Goal: Entertainment & Leisure: Consume media (video, audio)

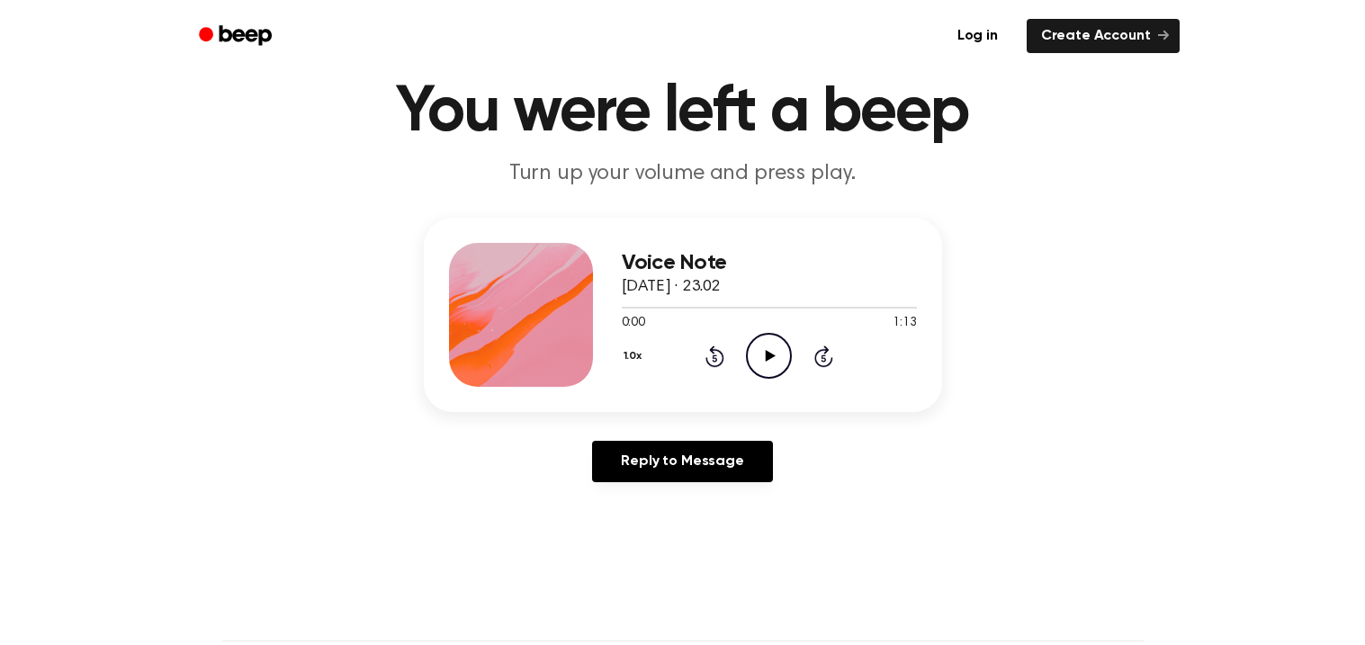
click at [762, 368] on icon "Play Audio" at bounding box center [769, 356] width 46 height 46
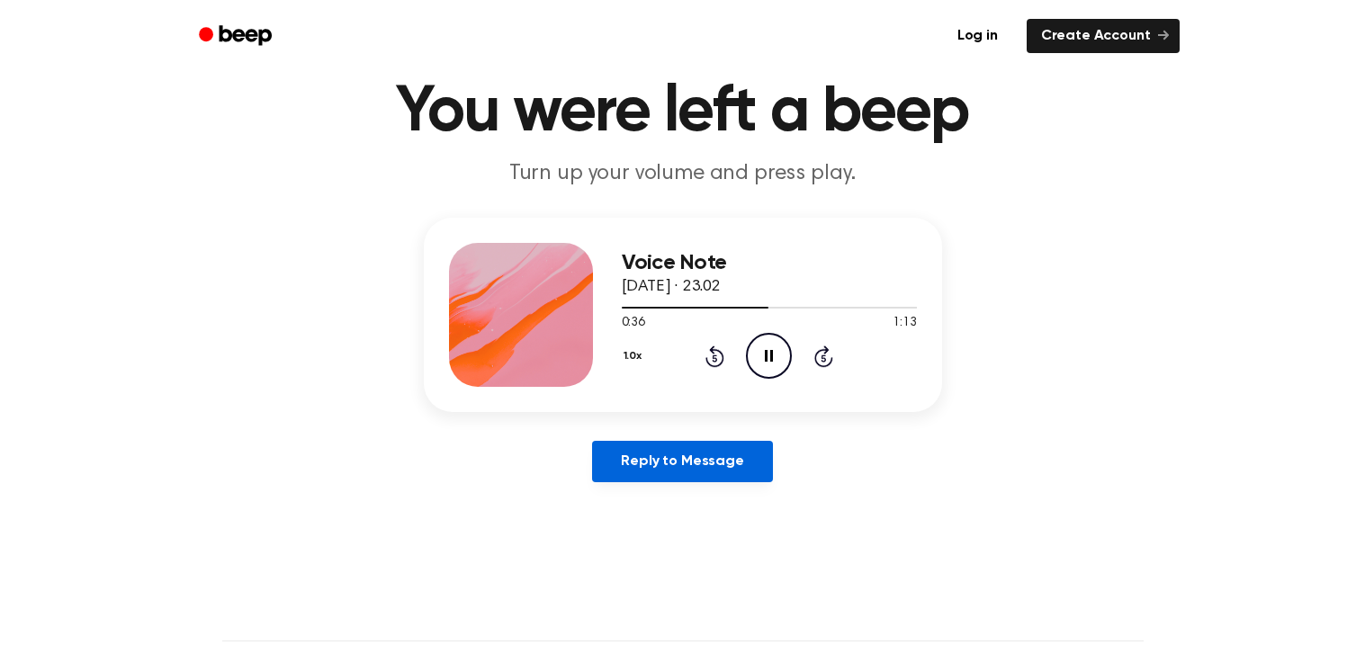
click at [723, 454] on link "Reply to Message" at bounding box center [682, 461] width 180 height 41
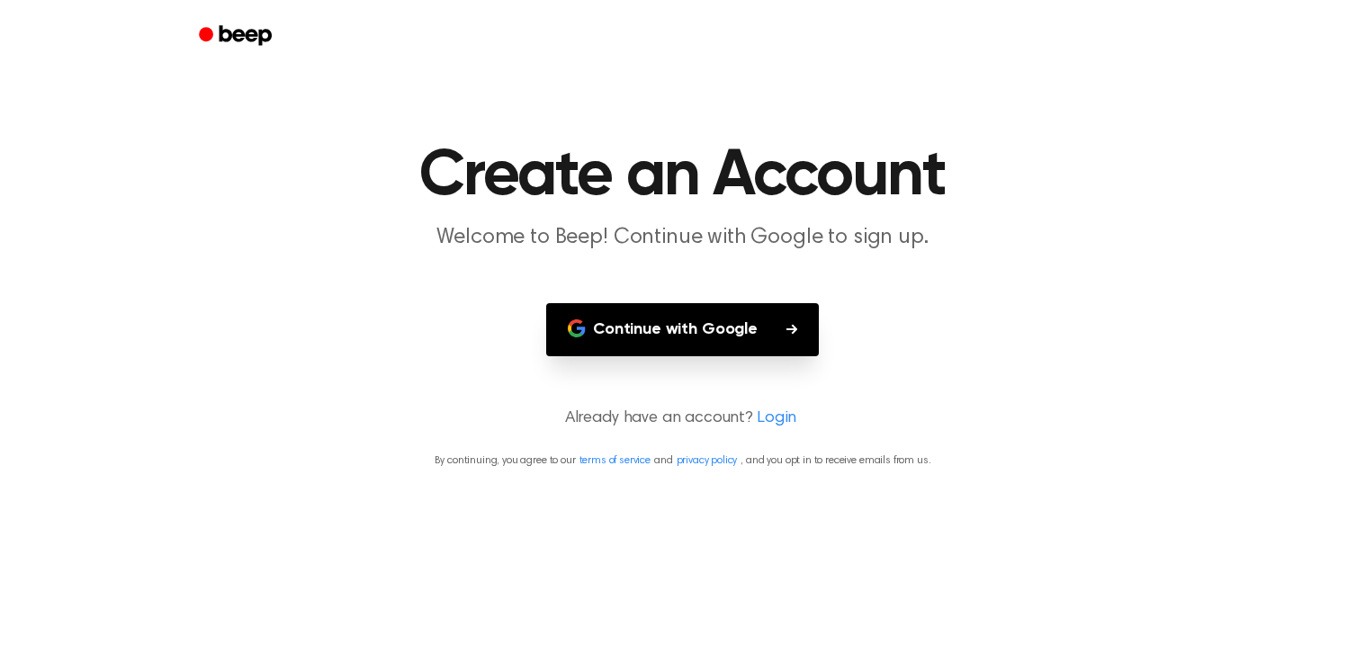
click at [705, 334] on button "Continue with Google" at bounding box center [682, 329] width 273 height 53
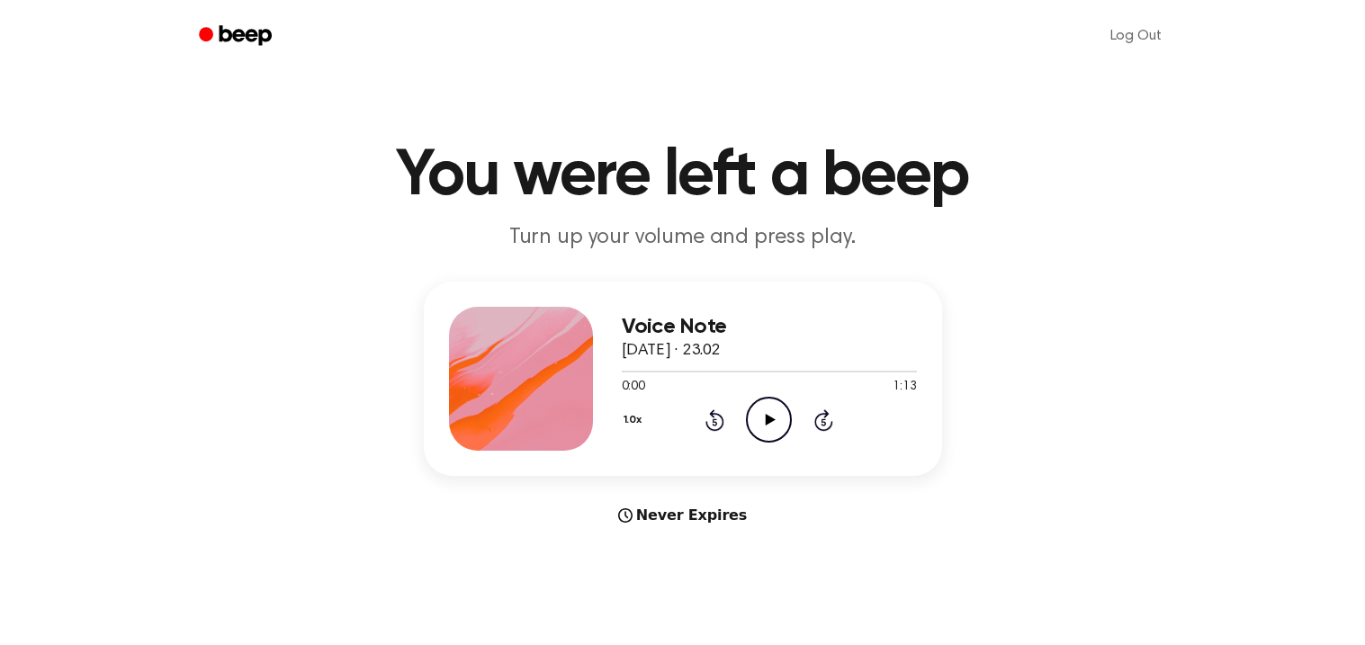
click at [768, 418] on icon at bounding box center [771, 420] width 10 height 12
click at [775, 416] on icon "Pause Audio" at bounding box center [769, 420] width 46 height 46
click at [775, 416] on icon "Play Audio" at bounding box center [769, 420] width 46 height 46
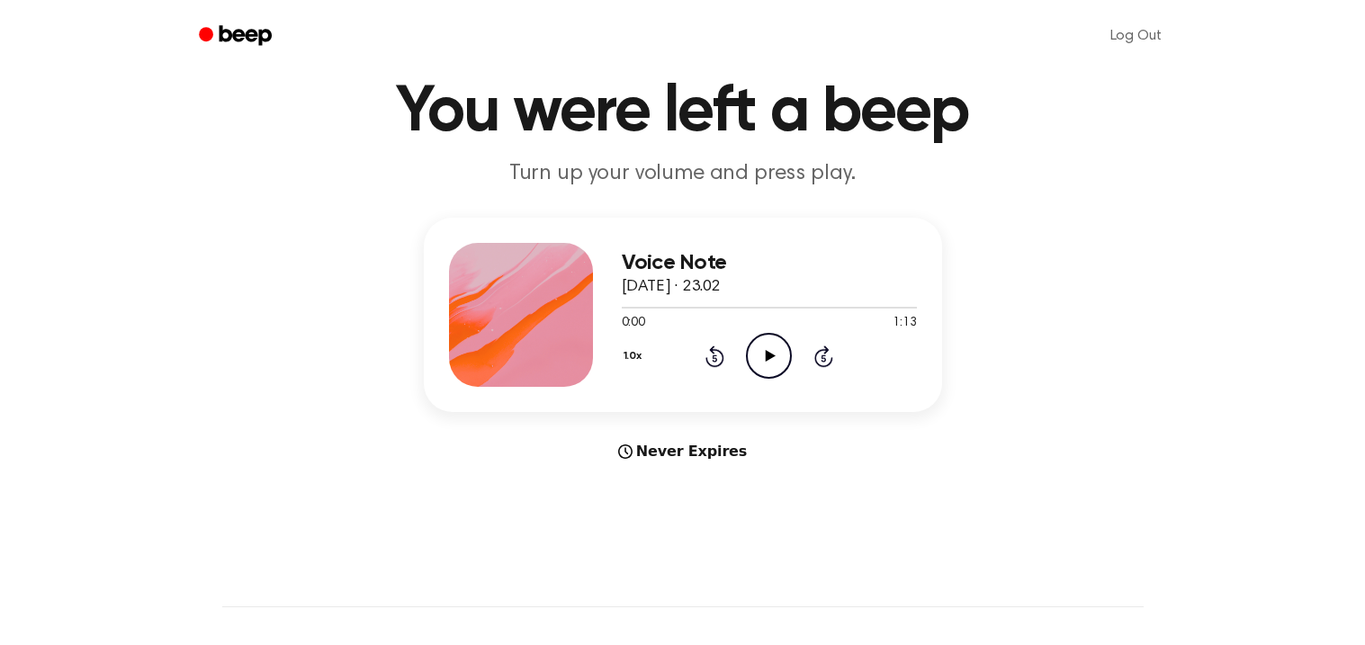
click at [774, 360] on icon "Play Audio" at bounding box center [769, 356] width 46 height 46
click at [774, 360] on icon "Pause Audio" at bounding box center [769, 356] width 46 height 46
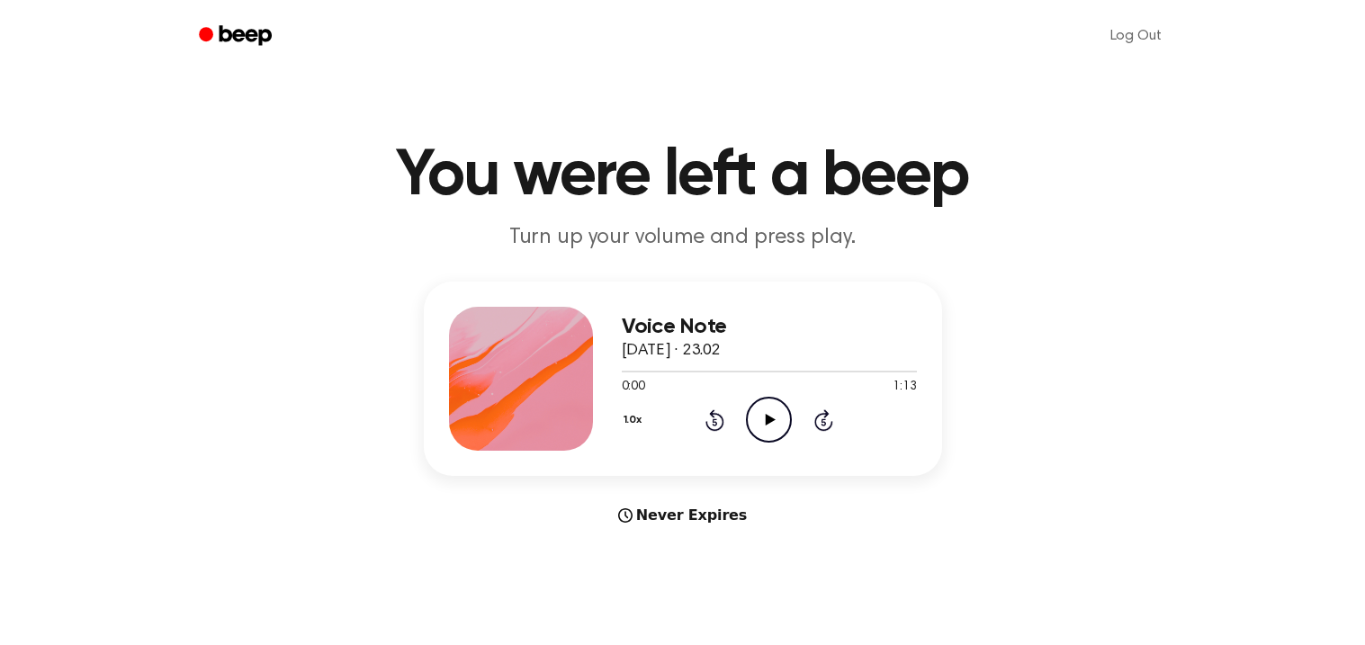
click at [782, 426] on icon "Play Audio" at bounding box center [769, 420] width 46 height 46
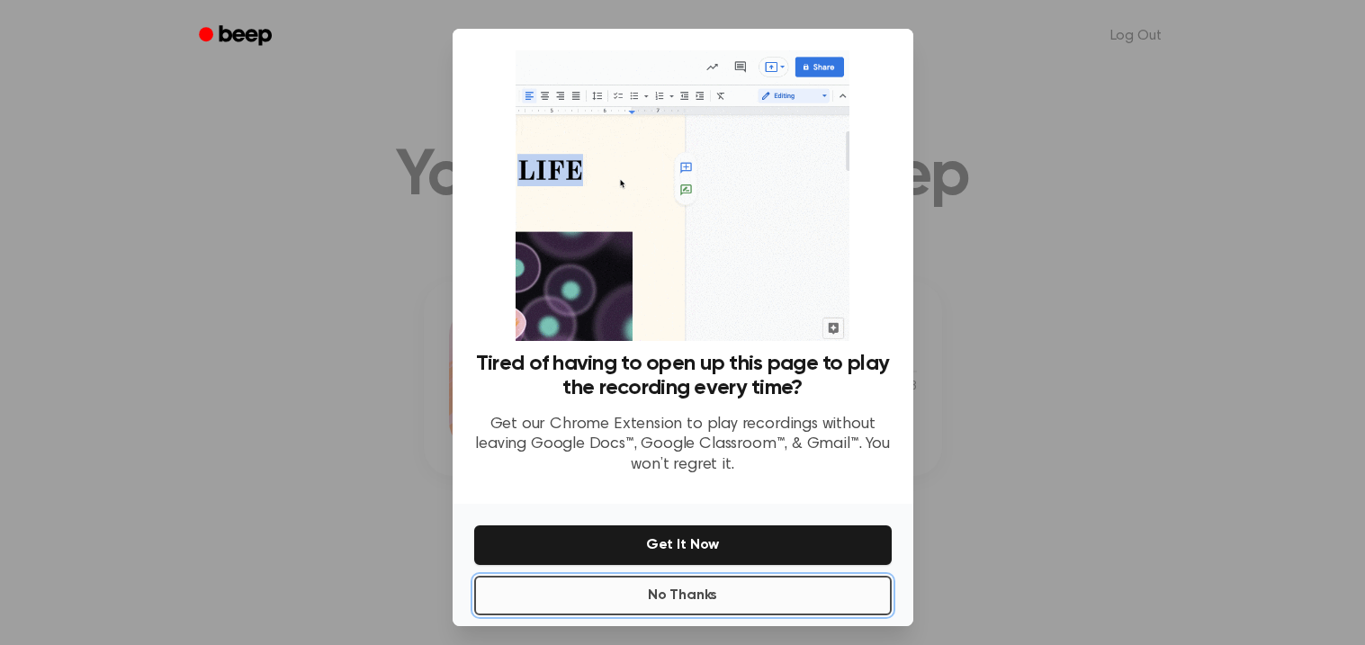
click at [662, 602] on button "No Thanks" at bounding box center [683, 596] width 418 height 40
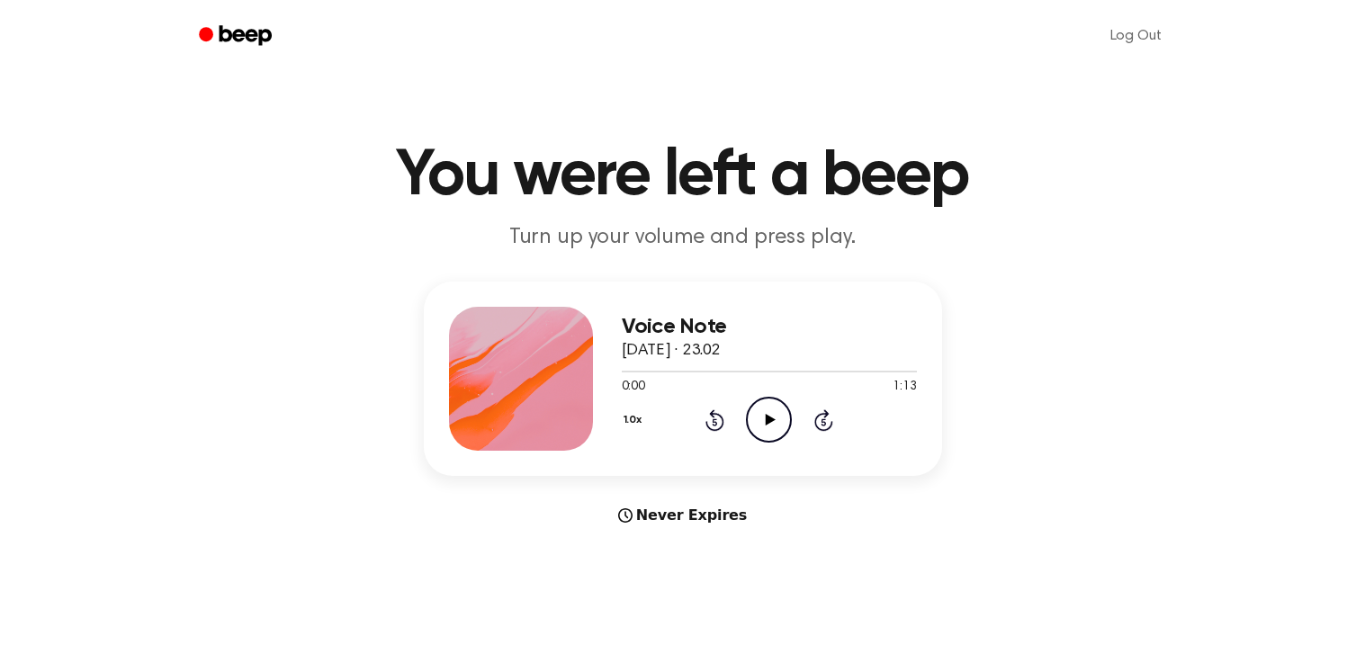
click at [771, 410] on icon "Play Audio" at bounding box center [769, 420] width 46 height 46
click at [625, 369] on div at bounding box center [769, 371] width 295 height 14
click at [623, 373] on div at bounding box center [769, 371] width 295 height 14
click at [620, 369] on div "Voice Note 14 September 2025 · 23.02 0:43 1:13 Your browser does not support th…" at bounding box center [683, 379] width 518 height 194
click at [799, 374] on div at bounding box center [769, 371] width 295 height 14
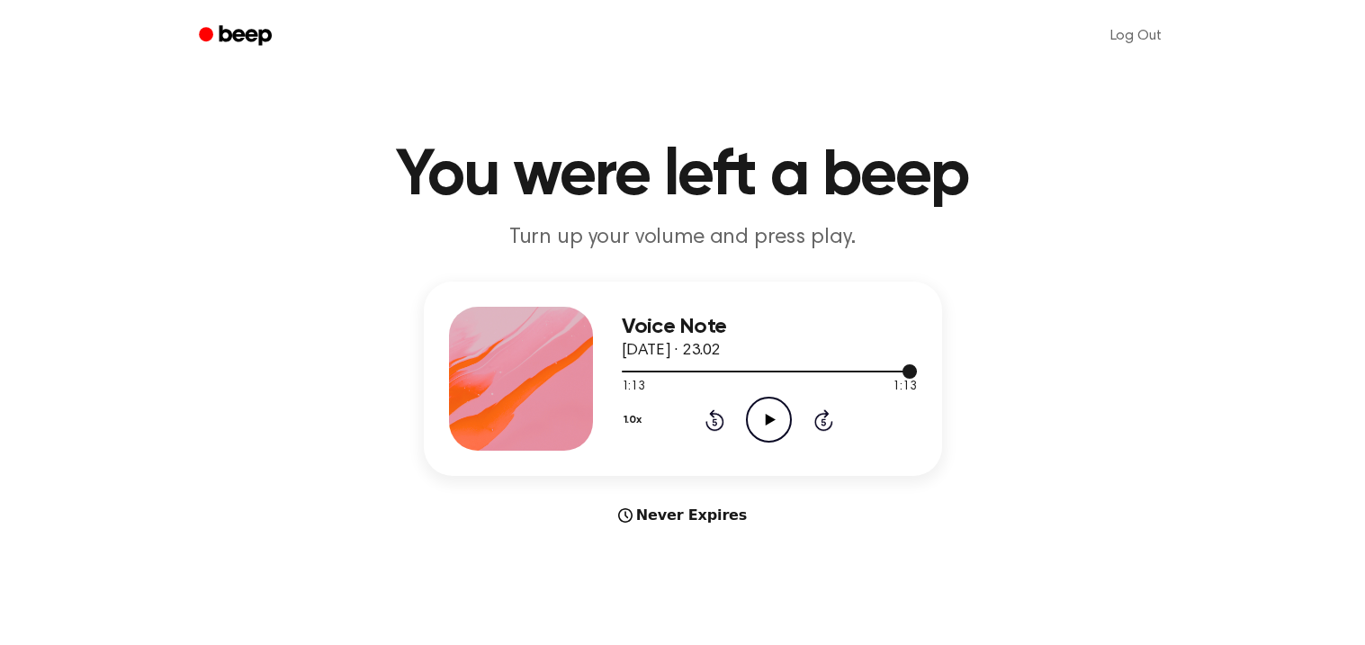
click at [622, 367] on div at bounding box center [769, 371] width 295 height 14
click at [762, 421] on icon "Play Audio" at bounding box center [769, 420] width 46 height 46
click at [622, 368] on div at bounding box center [769, 371] width 295 height 14
click at [622, 373] on div at bounding box center [769, 371] width 295 height 14
click at [707, 368] on div at bounding box center [769, 371] width 295 height 14
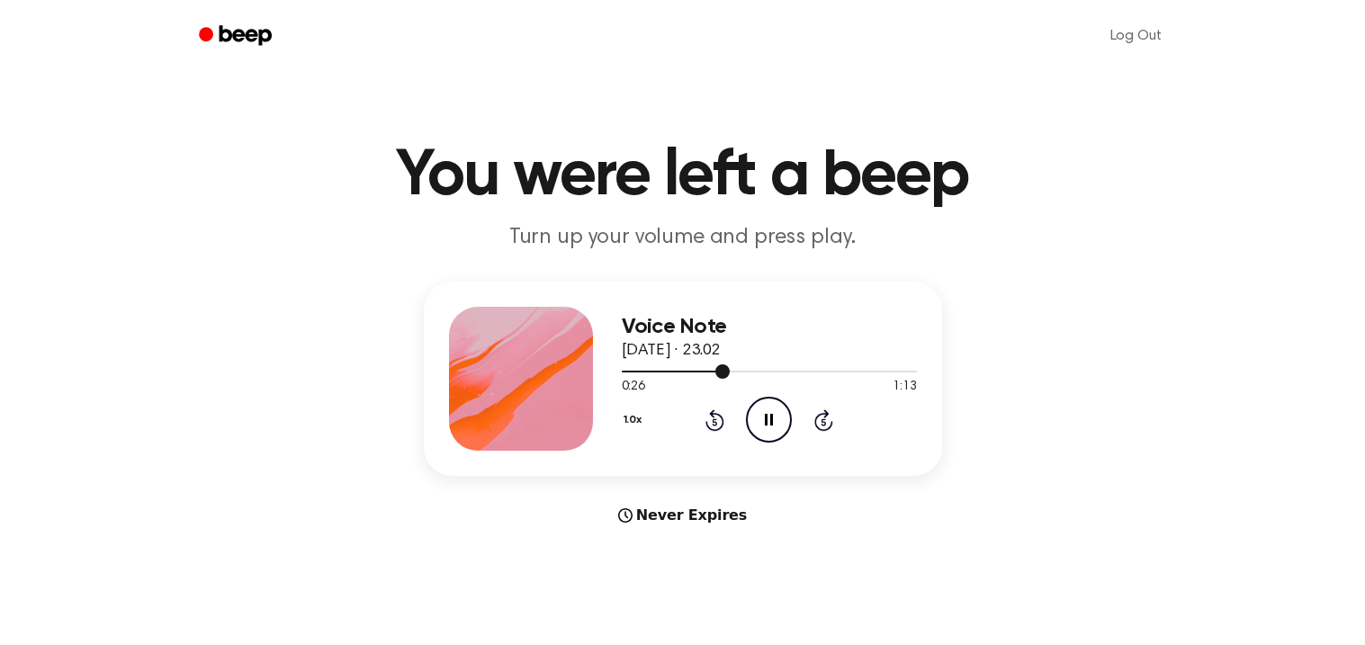
click at [711, 373] on div at bounding box center [769, 371] width 295 height 14
click at [627, 367] on div at bounding box center [769, 371] width 295 height 14
click at [757, 418] on icon "Play Audio" at bounding box center [769, 420] width 46 height 46
click at [757, 418] on icon "Pause Audio" at bounding box center [769, 420] width 46 height 46
click at [728, 371] on div at bounding box center [687, 372] width 130 height 2
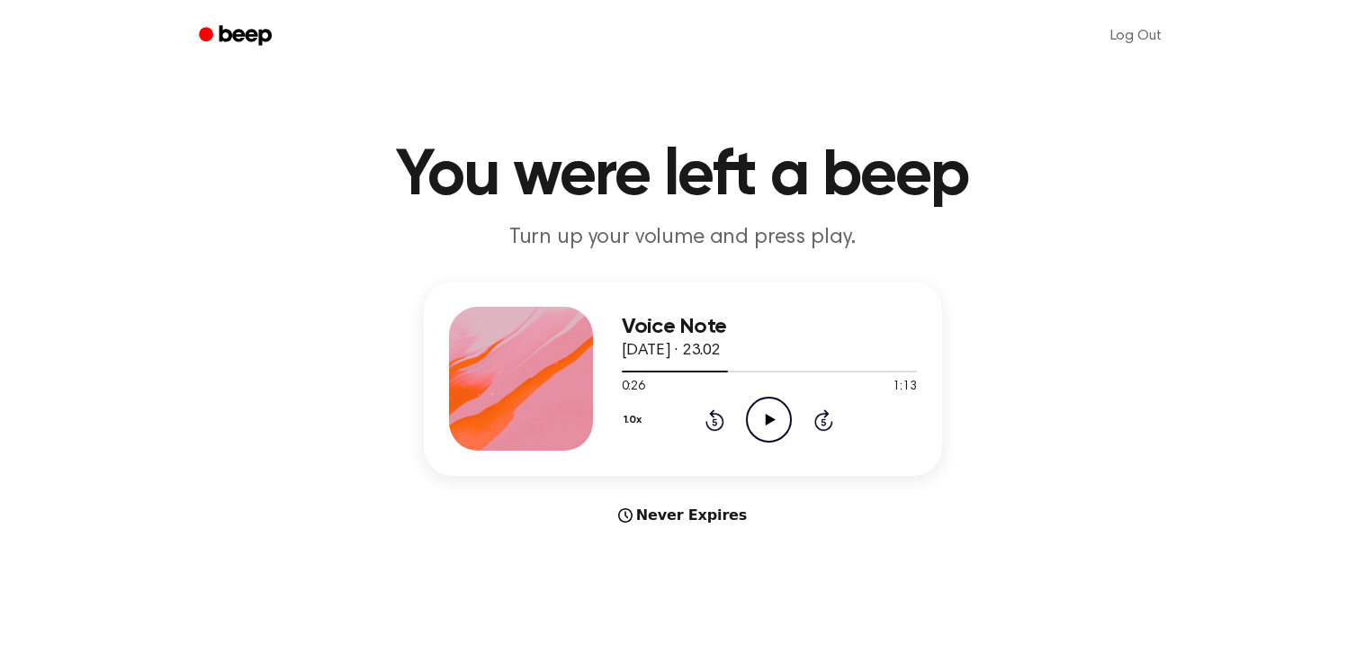
click at [763, 429] on icon "Play Audio" at bounding box center [769, 420] width 46 height 46
click at [622, 368] on div at bounding box center [769, 371] width 295 height 14
click at [759, 423] on icon "Play Audio" at bounding box center [769, 420] width 46 height 46
click at [635, 413] on button "1.0x" at bounding box center [635, 420] width 27 height 31
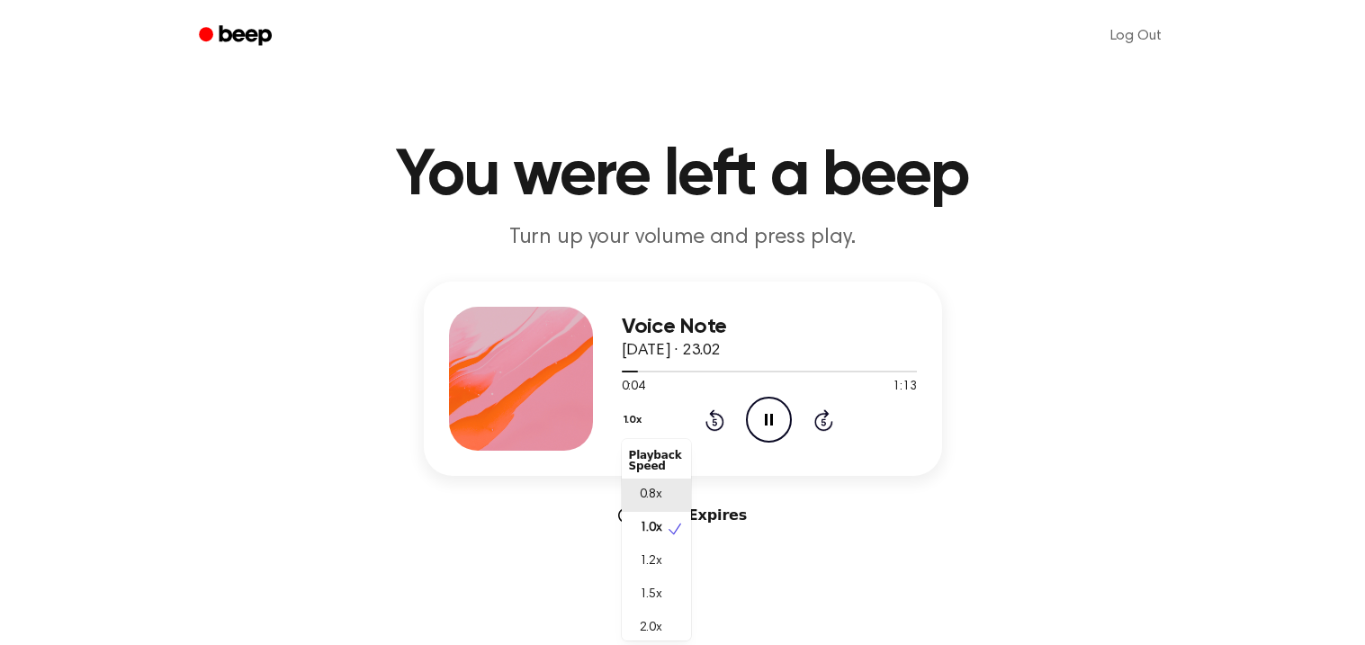
scroll to position [7, 0]
click at [644, 612] on span "2.0x" at bounding box center [651, 621] width 22 height 19
click at [634, 421] on button "2.0x" at bounding box center [637, 420] width 30 height 31
click at [650, 495] on span "0.8x" at bounding box center [651, 491] width 22 height 19
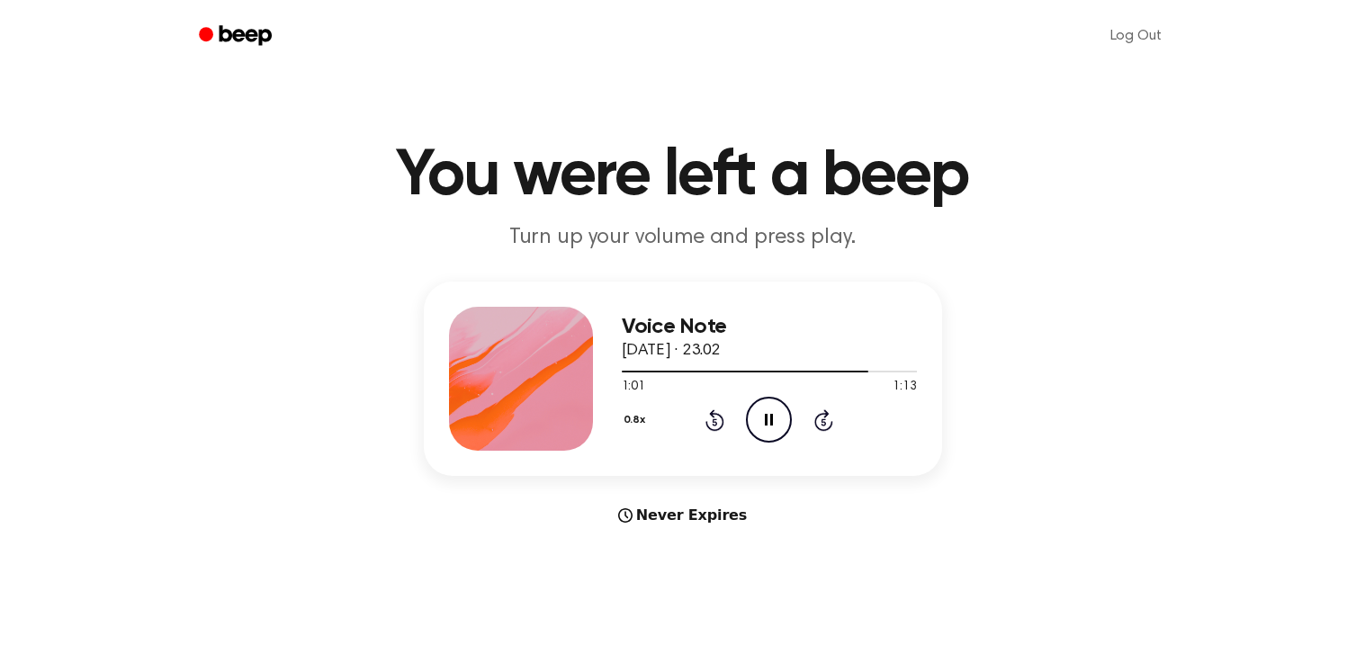
click at [627, 414] on button "0.8x" at bounding box center [637, 420] width 31 height 31
click at [657, 529] on span "1.0x" at bounding box center [651, 528] width 22 height 19
click at [627, 372] on div at bounding box center [769, 372] width 295 height 2
click at [778, 433] on icon "Play Audio" at bounding box center [769, 420] width 46 height 46
click at [627, 372] on div at bounding box center [769, 372] width 295 height 2
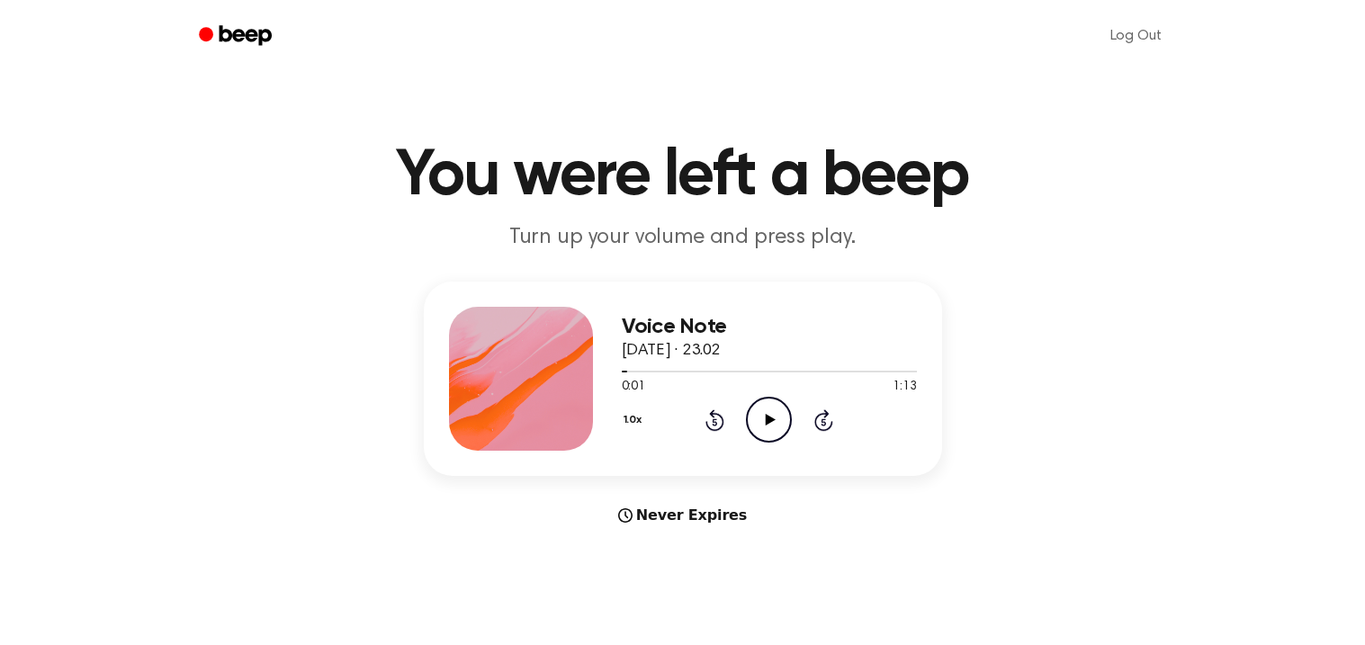
click at [770, 413] on icon "Play Audio" at bounding box center [769, 420] width 46 height 46
click at [628, 369] on div at bounding box center [769, 371] width 295 height 14
click at [755, 414] on icon "Play Audio" at bounding box center [769, 420] width 46 height 46
click at [616, 370] on div "Voice Note [DATE] · 23.02 1:13 1:13 Your browser does not support the [object O…" at bounding box center [683, 379] width 518 height 194
click at [622, 367] on div at bounding box center [769, 371] width 295 height 14
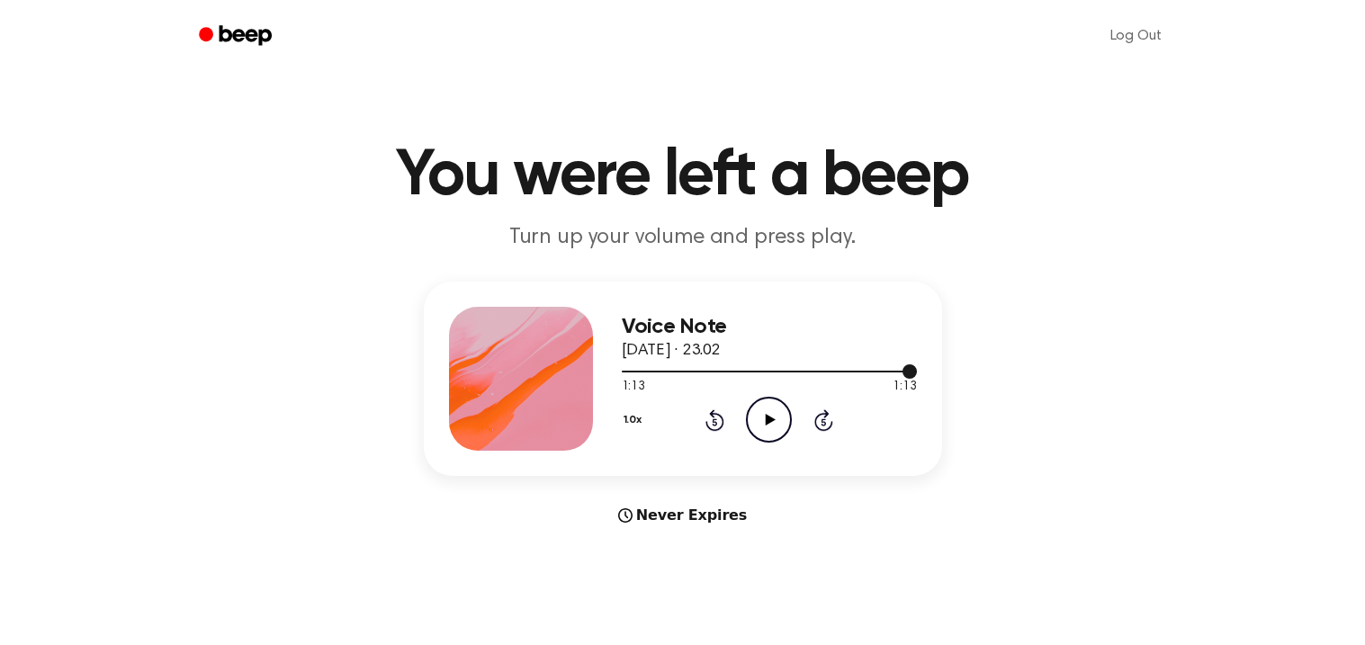
click at [622, 372] on div at bounding box center [769, 372] width 295 height 2
click at [760, 431] on icon "Play Audio" at bounding box center [769, 420] width 46 height 46
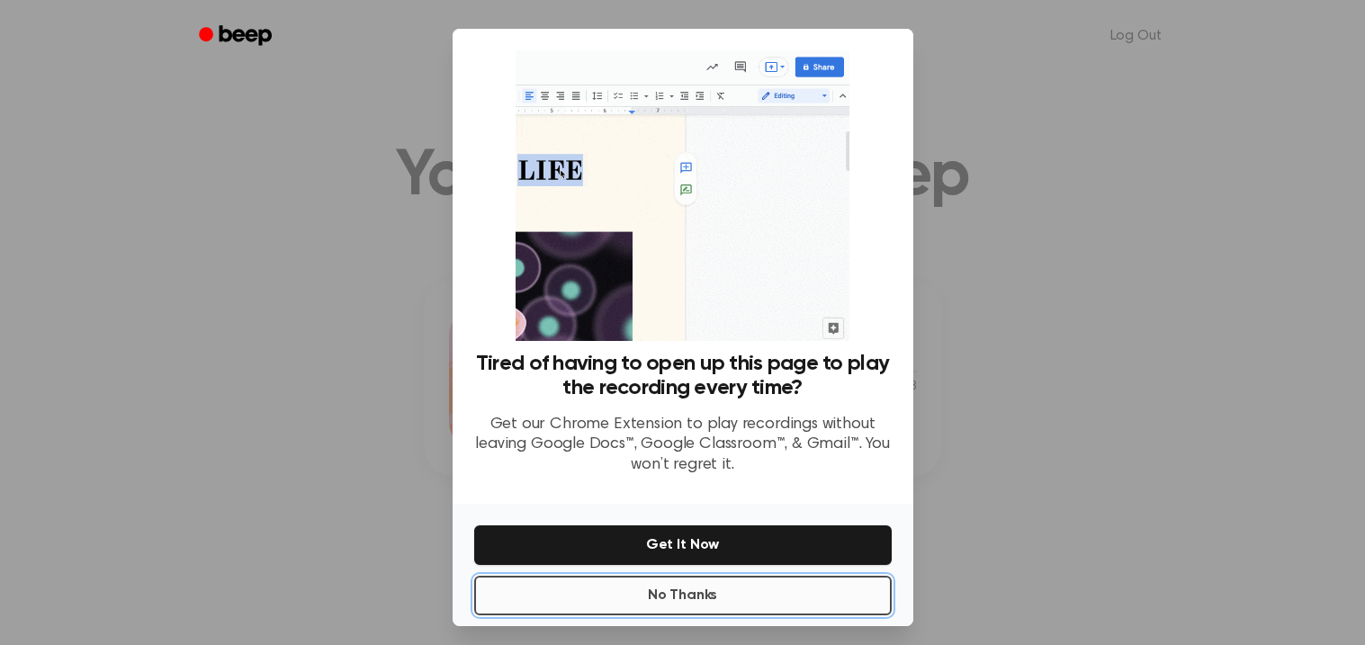
click at [633, 593] on button "No Thanks" at bounding box center [683, 596] width 418 height 40
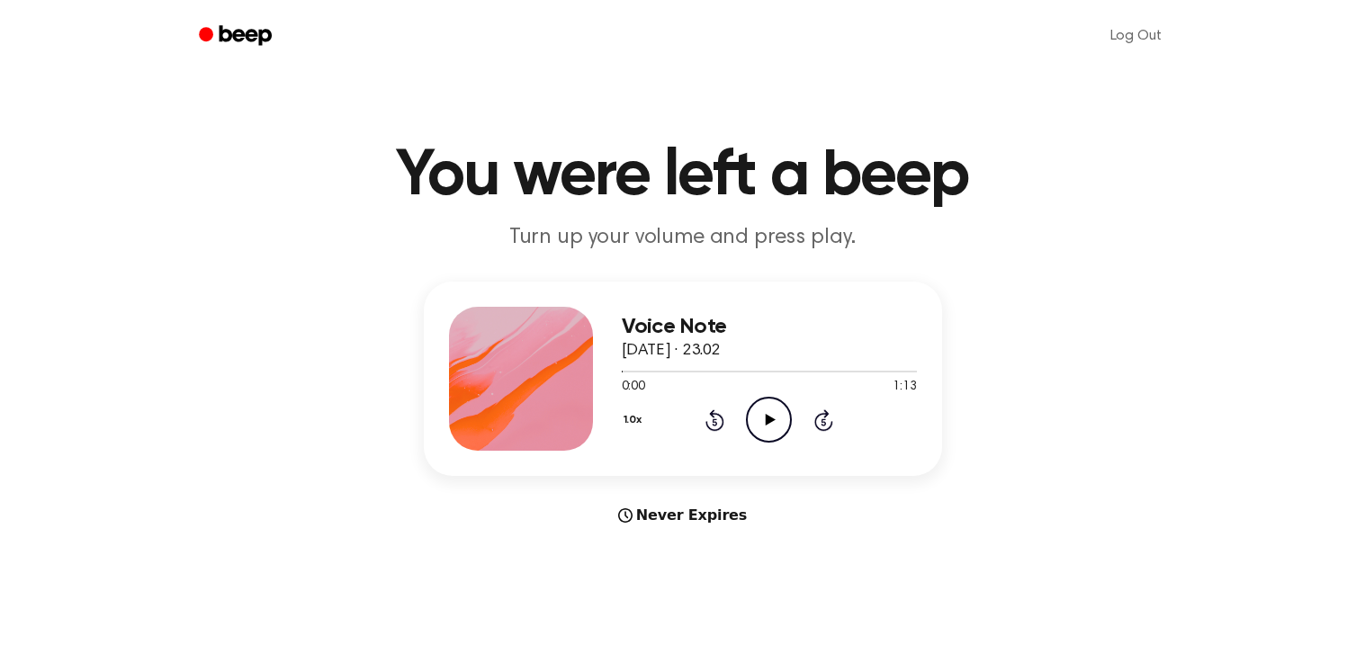
click at [757, 409] on icon "Play Audio" at bounding box center [769, 420] width 46 height 46
click at [622, 373] on div at bounding box center [769, 371] width 295 height 14
click at [778, 428] on icon "Play Audio" at bounding box center [769, 420] width 46 height 46
click at [616, 365] on div "Voice Note 14 September 2025 · 23.02 1:13 1:13 Your browser does not support th…" at bounding box center [683, 379] width 518 height 194
click at [622, 364] on div at bounding box center [769, 371] width 295 height 14
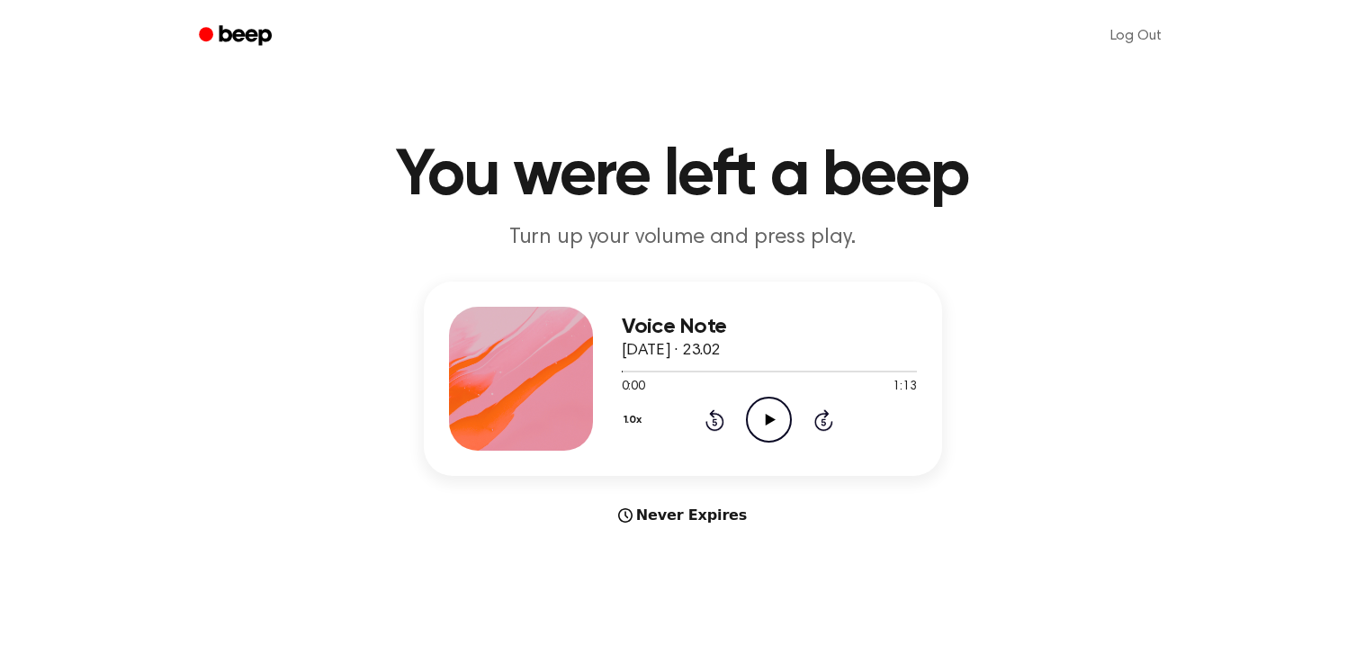
click at [773, 418] on icon "Play Audio" at bounding box center [769, 420] width 46 height 46
